Goal: Information Seeking & Learning: Learn about a topic

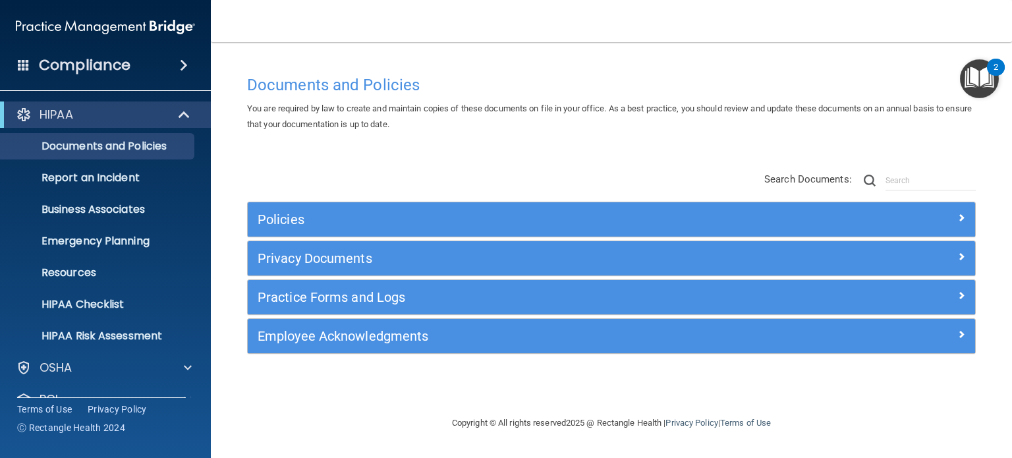
click at [183, 70] on span at bounding box center [184, 65] width 8 height 16
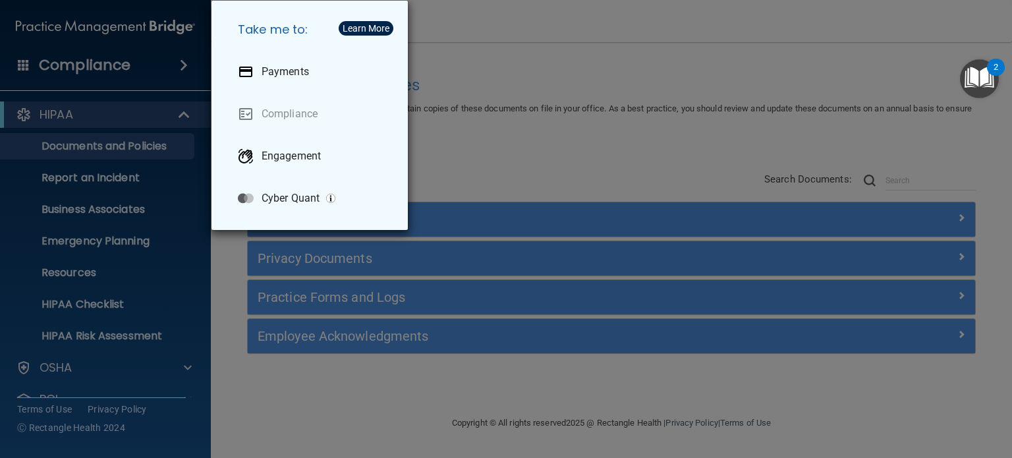
click at [525, 52] on div "Take me to: Payments Compliance Engagement Cyber Quant" at bounding box center [506, 229] width 1012 height 458
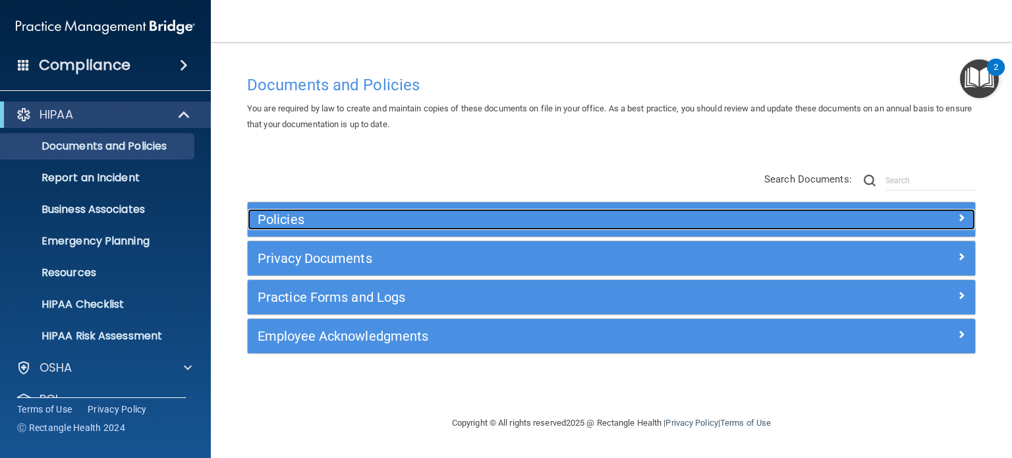
click at [288, 213] on h5 "Policies" at bounding box center [521, 219] width 526 height 14
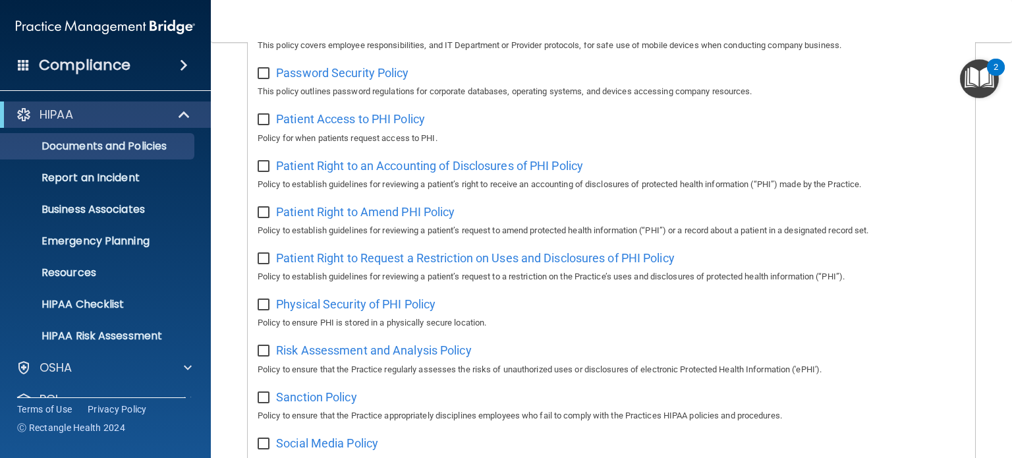
scroll to position [659, 0]
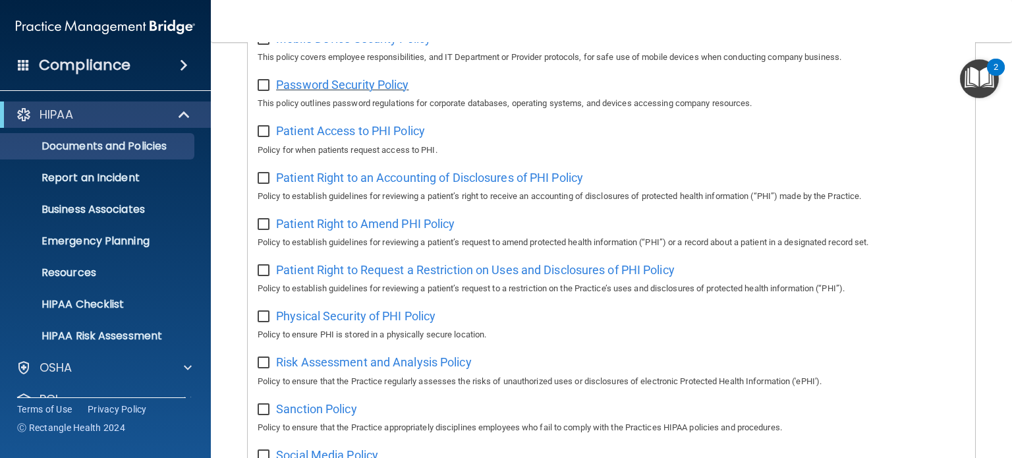
click at [353, 86] on span "Password Security Policy" at bounding box center [342, 85] width 132 height 14
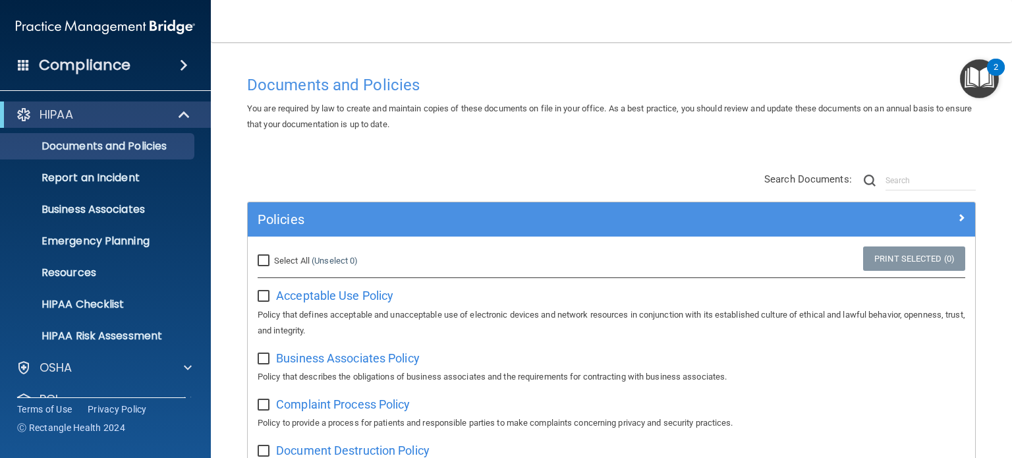
scroll to position [66, 0]
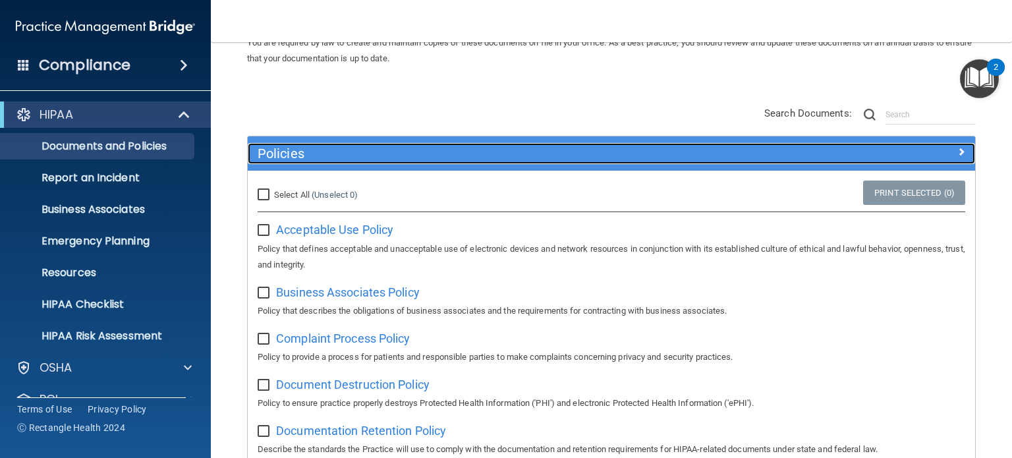
click at [306, 150] on h5 "Policies" at bounding box center [521, 153] width 526 height 14
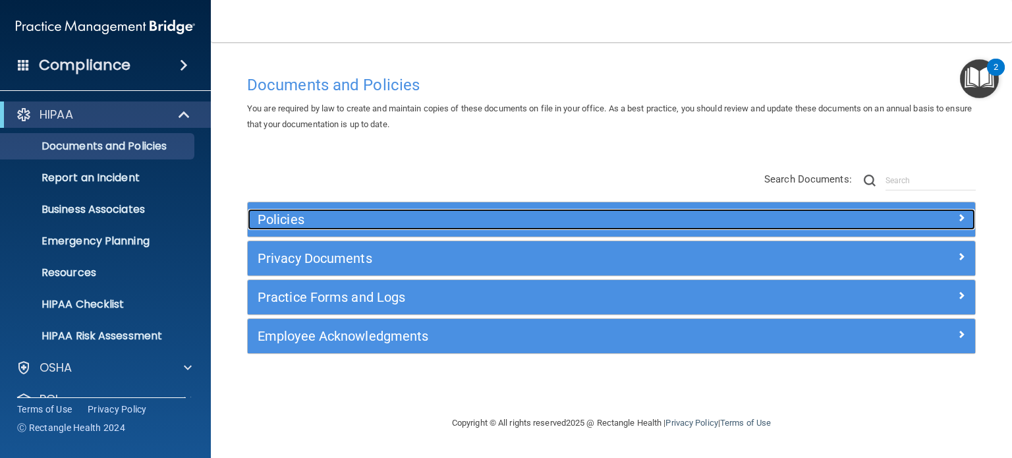
scroll to position [0, 0]
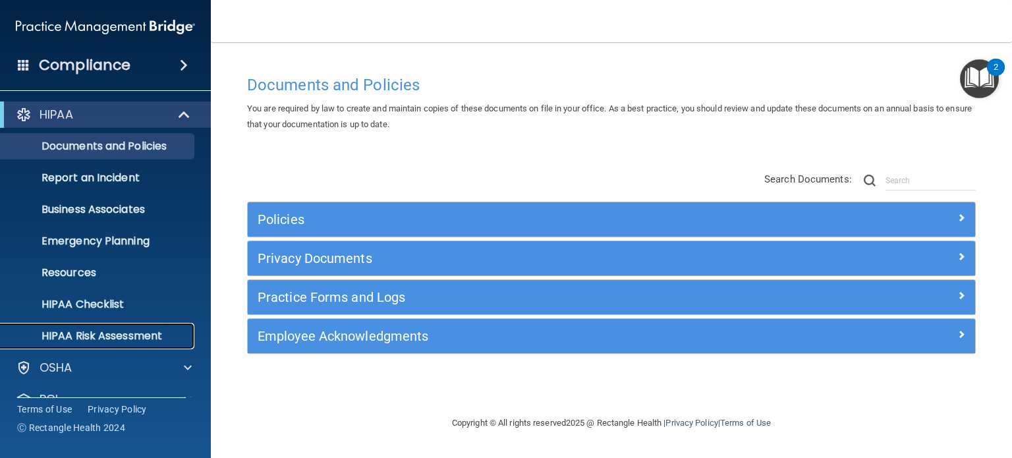
click at [108, 337] on p "HIPAA Risk Assessment" at bounding box center [99, 335] width 180 height 13
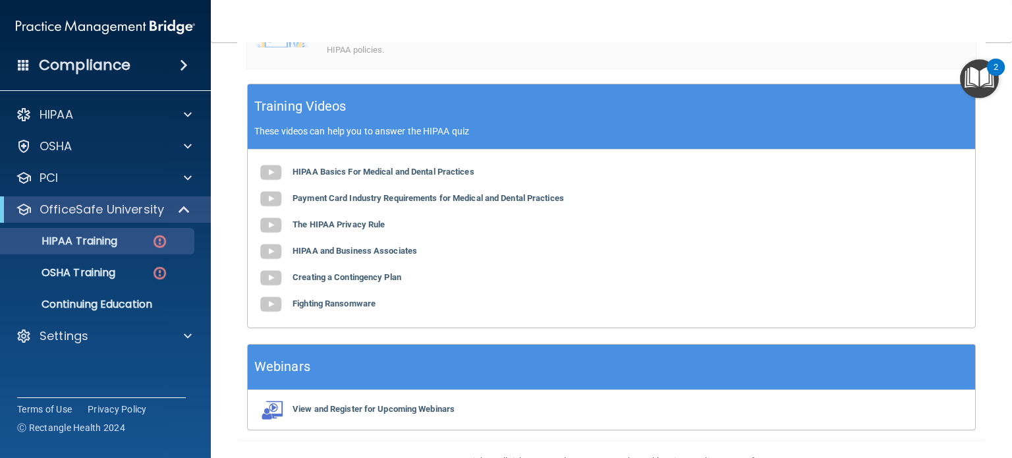
scroll to position [371, 0]
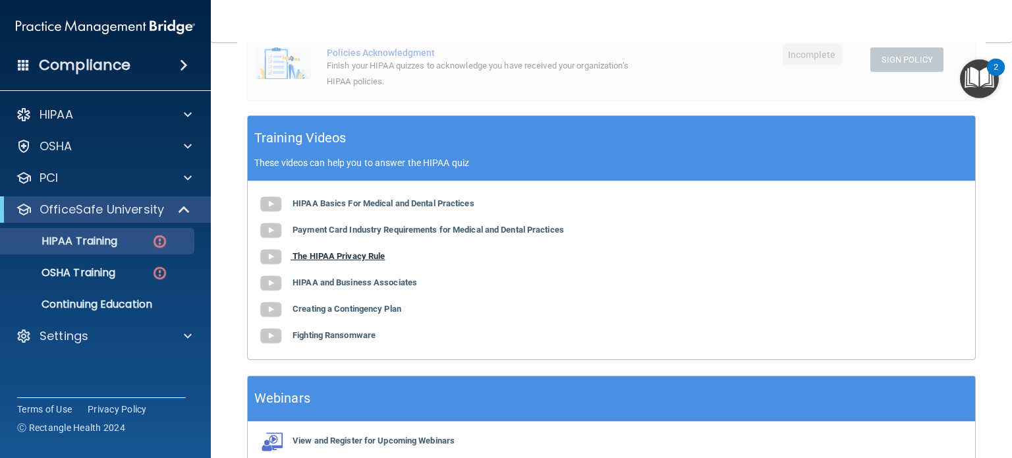
click at [350, 259] on b "The HIPAA Privacy Rule" at bounding box center [338, 256] width 92 height 10
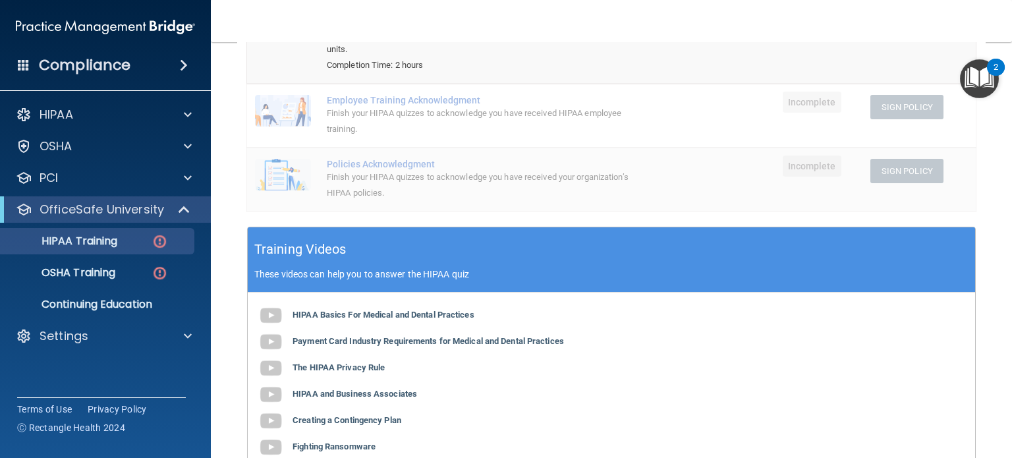
scroll to position [107, 0]
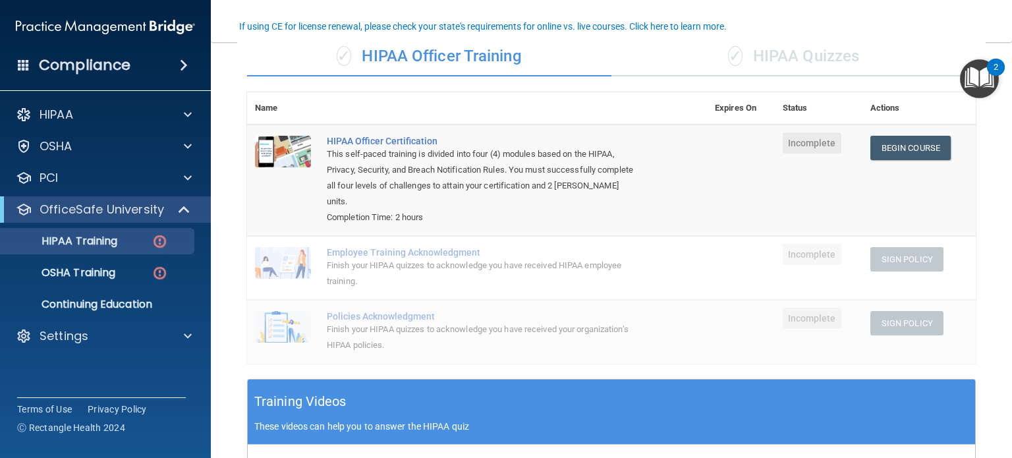
click at [787, 66] on div "✓ HIPAA Quizzes" at bounding box center [793, 57] width 364 height 40
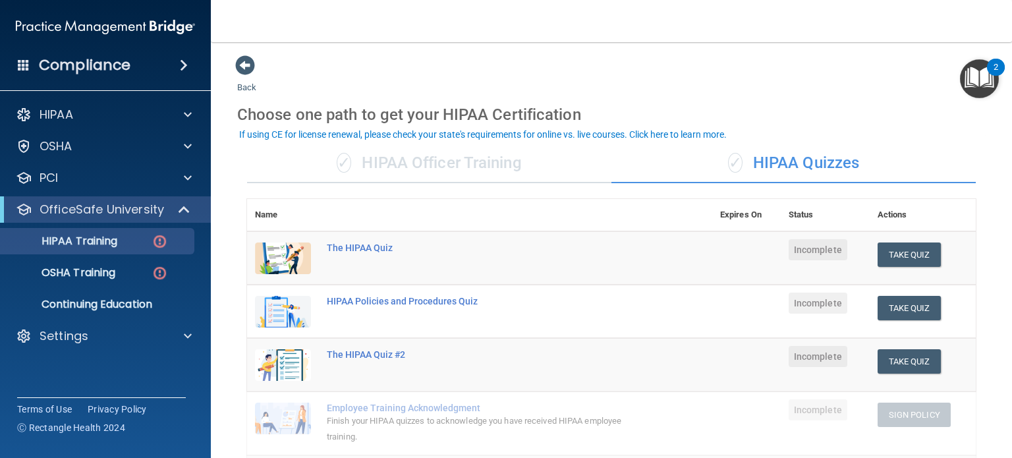
scroll to position [0, 0]
